Goal: Find specific page/section: Find specific page/section

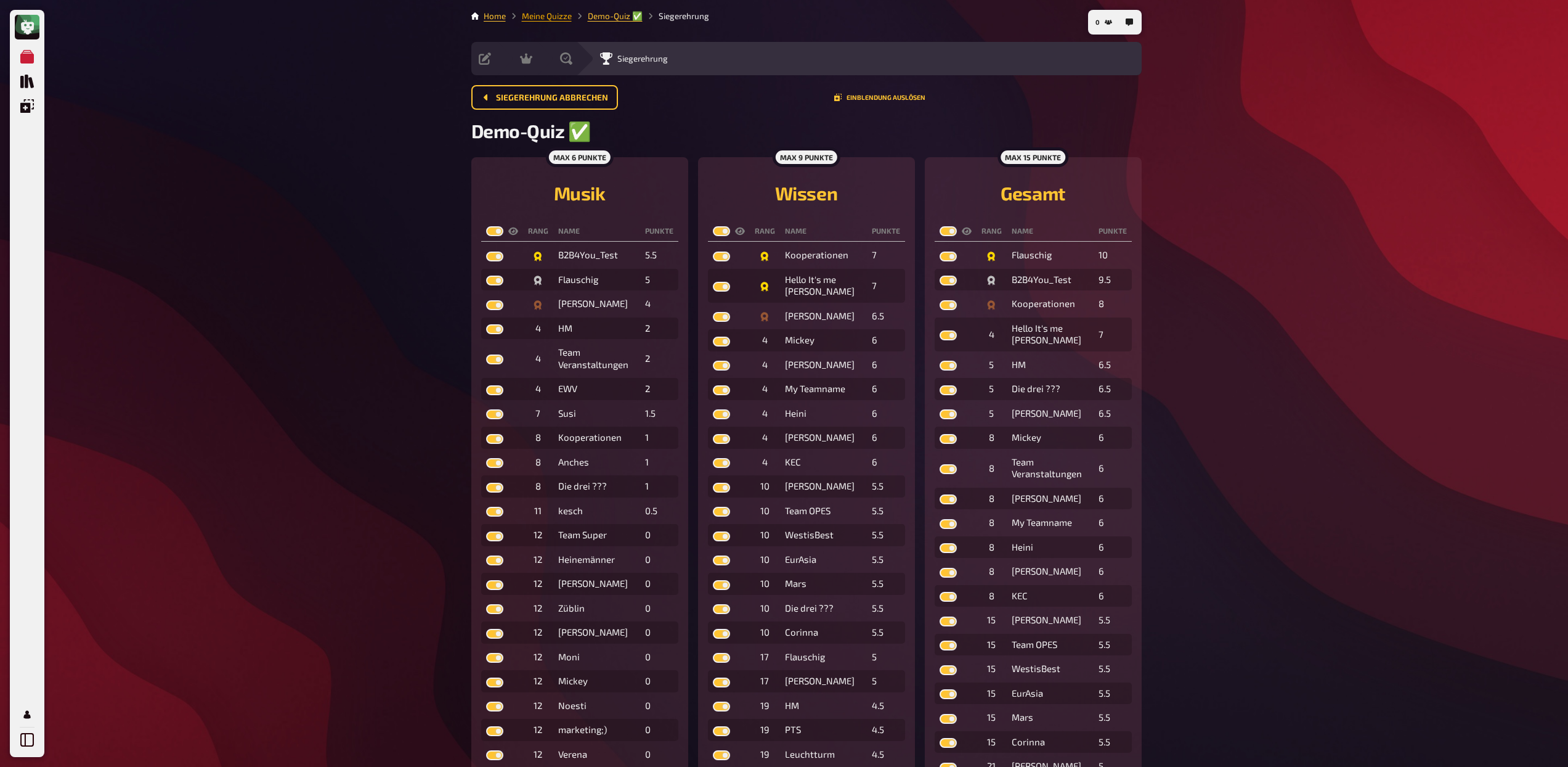
click at [533, 16] on link "Meine Quizze" at bounding box center [546, 15] width 50 height 10
